Goal: Information Seeking & Learning: Learn about a topic

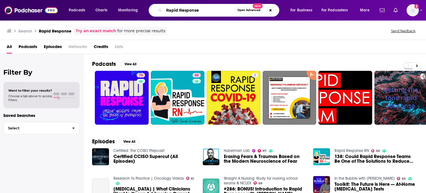
click at [183, 10] on input "Rapid Response" at bounding box center [199, 10] width 71 height 9
type input "c"
click at [183, 10] on input "th" at bounding box center [199, 10] width 71 height 9
type input "the college chaps podcast"
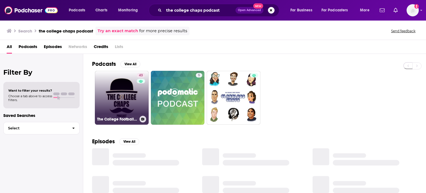
click at [124, 97] on link "43 The College Football Chaps" at bounding box center [122, 98] width 54 height 54
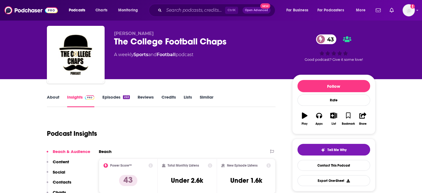
scroll to position [83, 0]
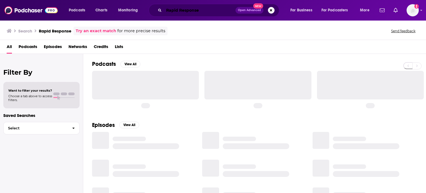
click at [230, 14] on div "Rapid Response Open Advanced New" at bounding box center [214, 10] width 131 height 13
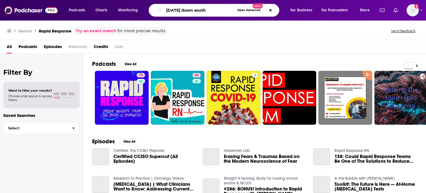
type input "saturday down south"
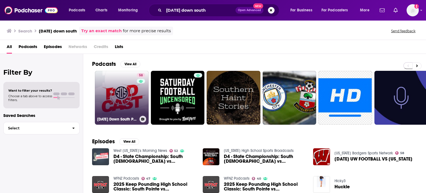
click at [132, 97] on link "58 Saturday Down South Podcast" at bounding box center [122, 98] width 54 height 54
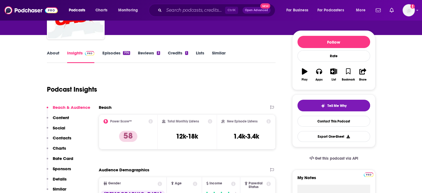
scroll to position [83, 0]
